Goal: Information Seeking & Learning: Learn about a topic

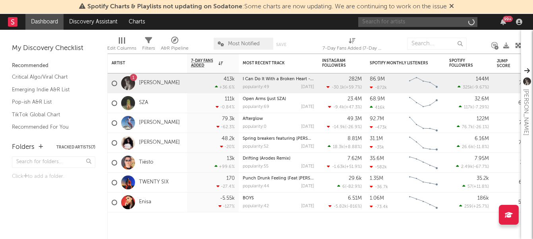
click at [385, 22] on input "text" at bounding box center [417, 22] width 119 height 10
click at [375, 26] on input "text" at bounding box center [417, 22] width 119 height 10
click at [376, 23] on input "text" at bounding box center [417, 22] width 119 height 10
click at [394, 24] on input "osamason" at bounding box center [417, 22] width 119 height 10
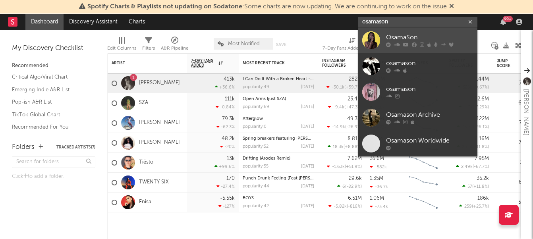
type input "osamason"
click at [403, 37] on div "OsamaSon" at bounding box center [429, 38] width 87 height 10
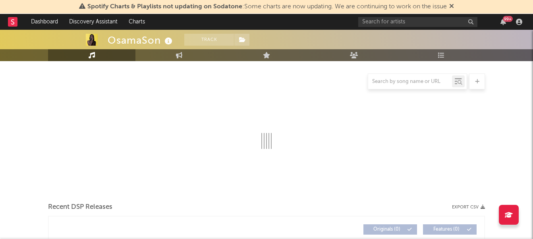
select select "6m"
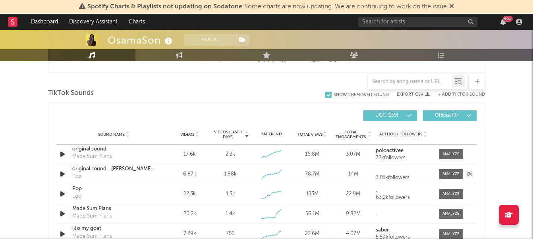
scroll to position [518, 0]
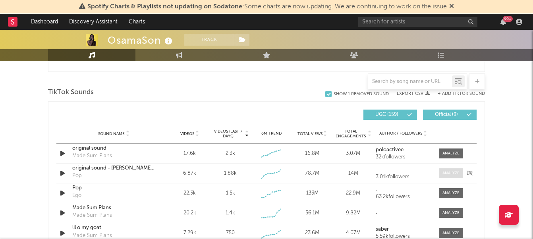
click at [446, 172] on div at bounding box center [451, 173] width 17 height 6
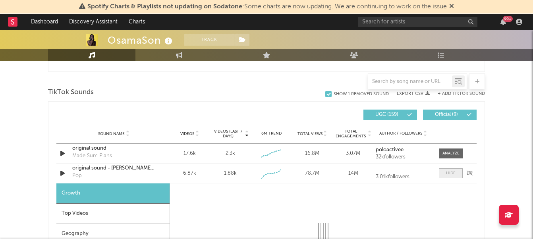
select select "1w"
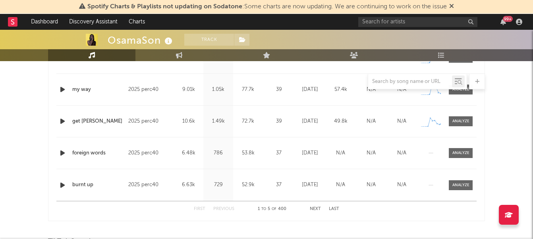
scroll to position [371, 0]
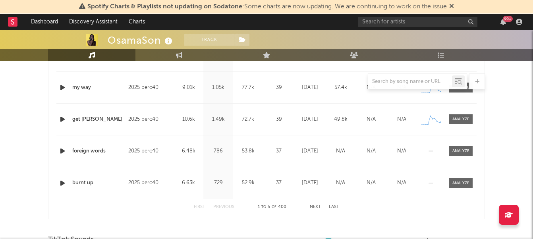
click at [313, 205] on button "Next" at bounding box center [315, 207] width 11 height 4
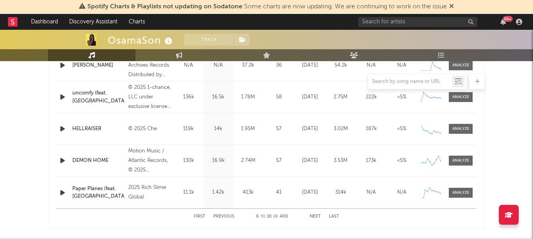
scroll to position [443, 0]
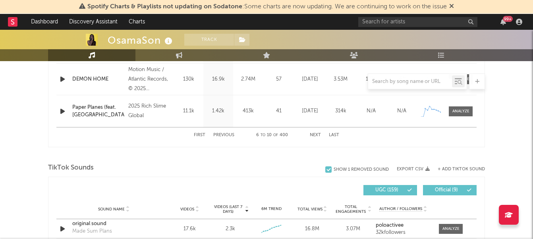
click at [312, 130] on div "First Previous 6 to 10 of 400 Next Last" at bounding box center [266, 135] width 145 height 15
click at [312, 133] on div "First Previous 6 to 10 of 400 Next Last" at bounding box center [266, 135] width 145 height 15
click at [313, 136] on button "Next" at bounding box center [315, 135] width 11 height 4
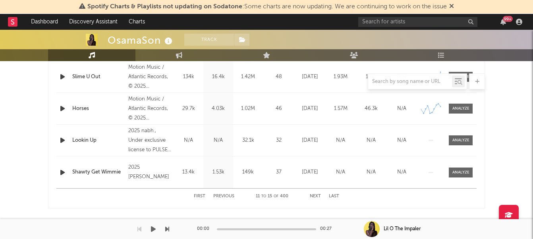
scroll to position [383, 0]
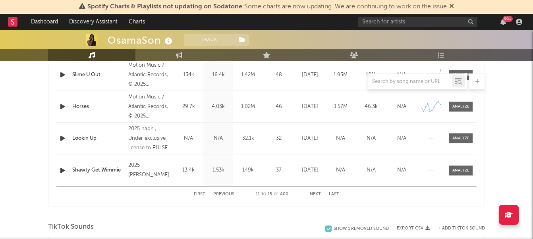
click at [314, 197] on div "First Previous 11 to 15 of 400 Next Last" at bounding box center [266, 194] width 145 height 15
click at [314, 195] on button "Next" at bounding box center [315, 194] width 11 height 4
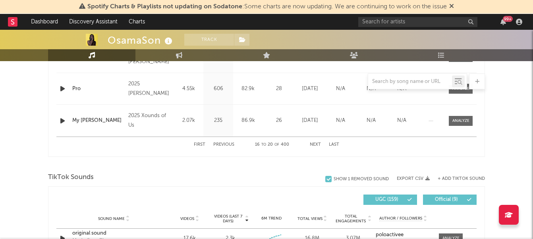
scroll to position [448, 0]
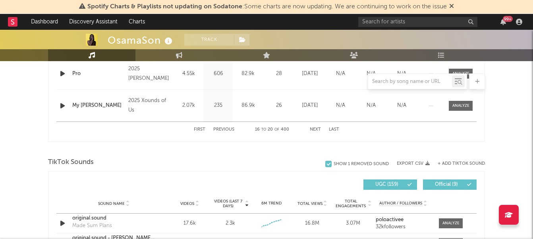
click at [313, 129] on button "Next" at bounding box center [315, 130] width 11 height 4
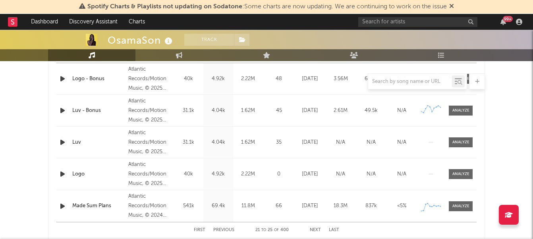
scroll to position [368, 0]
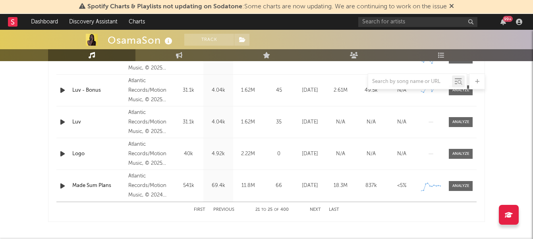
click at [315, 209] on button "Next" at bounding box center [315, 210] width 11 height 4
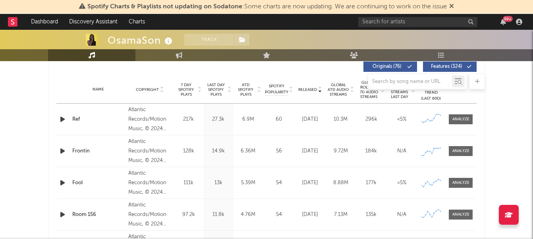
scroll to position [307, 0]
click at [466, 119] on div at bounding box center [460, 120] width 17 height 6
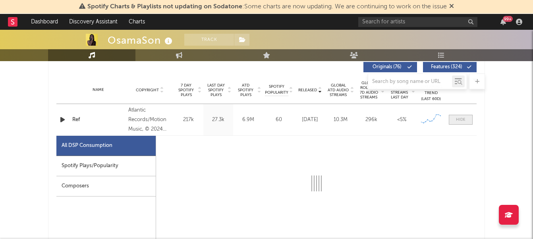
click at [466, 119] on span at bounding box center [461, 120] width 24 height 10
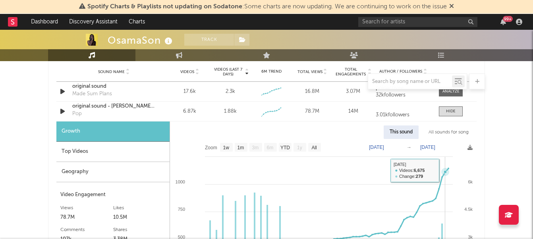
scroll to position [581, 0]
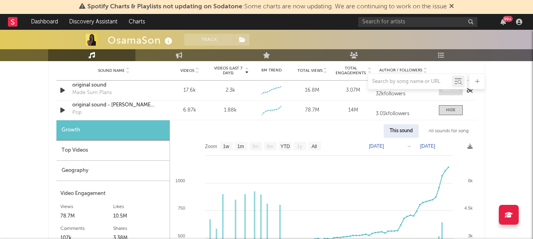
click at [452, 93] on div at bounding box center [451, 90] width 17 height 6
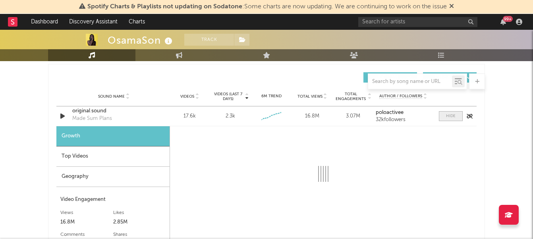
scroll to position [556, 0]
select select "6m"
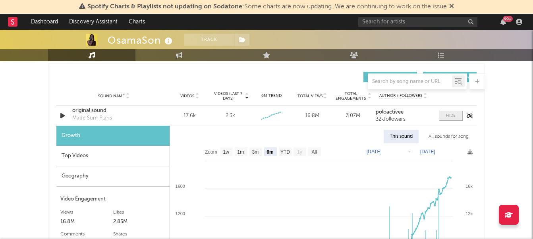
click at [444, 116] on span at bounding box center [451, 116] width 24 height 10
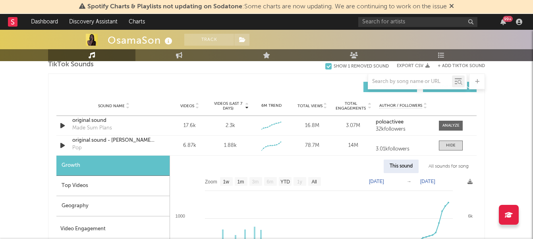
scroll to position [544, 0]
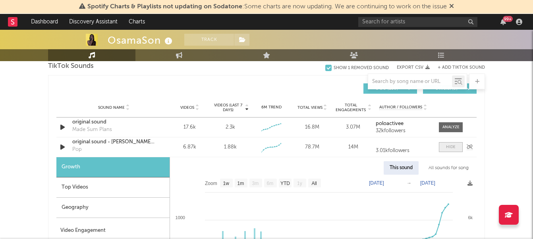
click at [446, 146] on div at bounding box center [451, 147] width 10 height 6
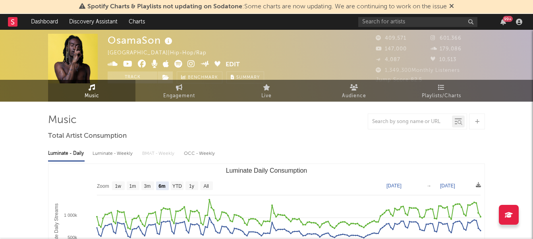
scroll to position [0, 0]
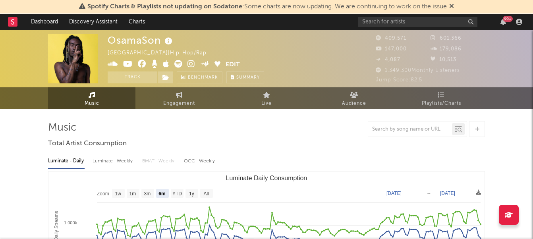
click at [412, 16] on div "99 +" at bounding box center [441, 22] width 167 height 16
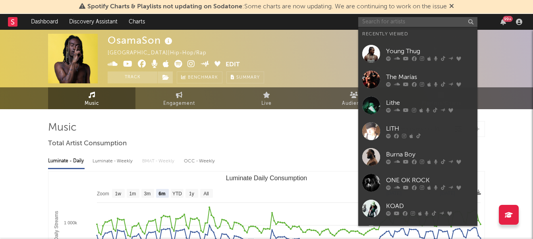
click at [396, 26] on input "text" at bounding box center [417, 22] width 119 height 10
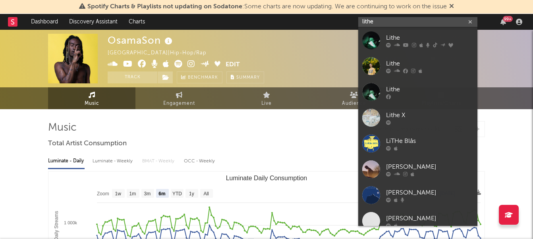
click at [383, 22] on input "lithe" at bounding box center [417, 22] width 119 height 10
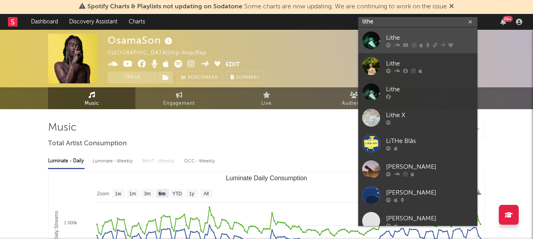
type input "lithe"
click at [385, 35] on link "Lithe" at bounding box center [417, 40] width 119 height 26
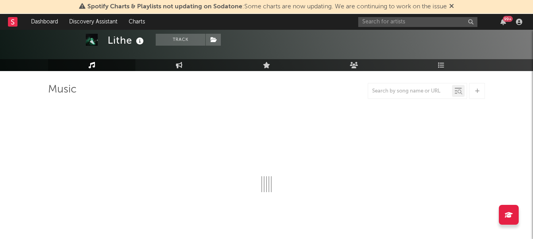
scroll to position [39, 0]
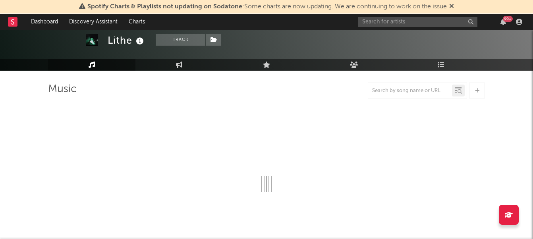
select select "6m"
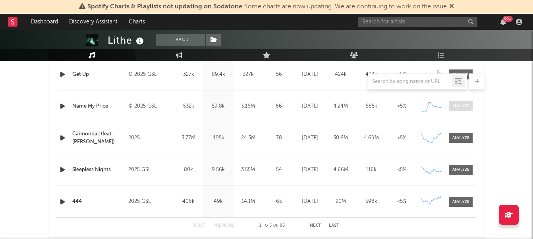
scroll to position [353, 0]
click at [457, 136] on div at bounding box center [460, 137] width 17 height 6
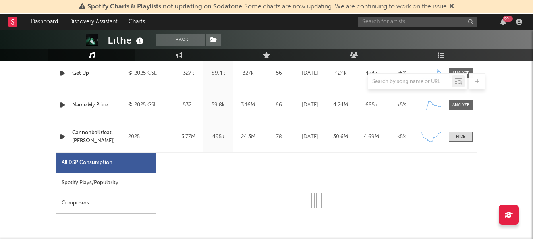
select select "1w"
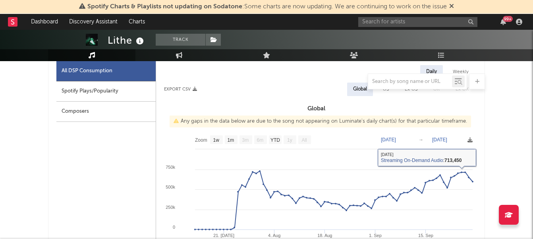
scroll to position [427, 0]
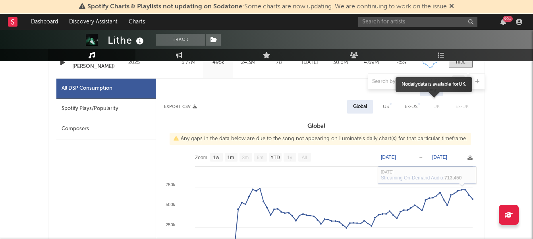
click at [389, 107] on div "US" at bounding box center [386, 107] width 18 height 14
select select "1w"
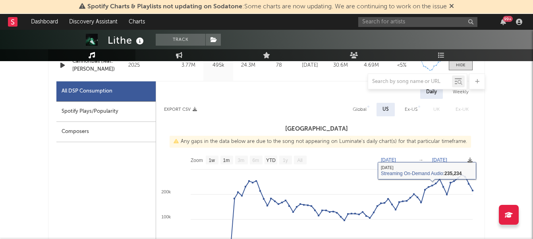
scroll to position [415, 0]
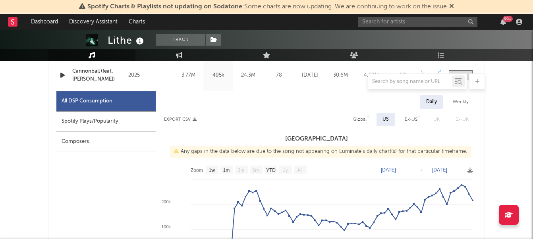
click at [368, 115] on div "Global" at bounding box center [360, 120] width 26 height 14
select select "1w"
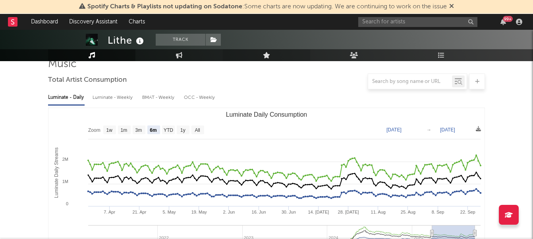
scroll to position [98, 0]
